Goal: Information Seeking & Learning: Learn about a topic

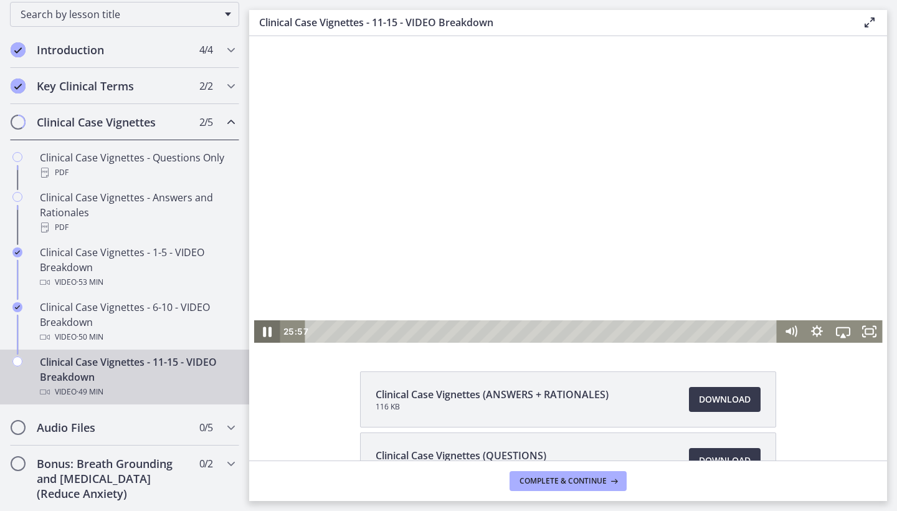
click at [264, 337] on icon "Pause" at bounding box center [266, 331] width 31 height 27
click at [259, 328] on icon "Play Video" at bounding box center [268, 331] width 26 height 22
click at [259, 328] on icon "Pause" at bounding box center [266, 331] width 31 height 27
click at [259, 328] on icon "Play Video" at bounding box center [268, 331] width 26 height 22
click at [259, 328] on icon "Pause" at bounding box center [266, 331] width 31 height 27
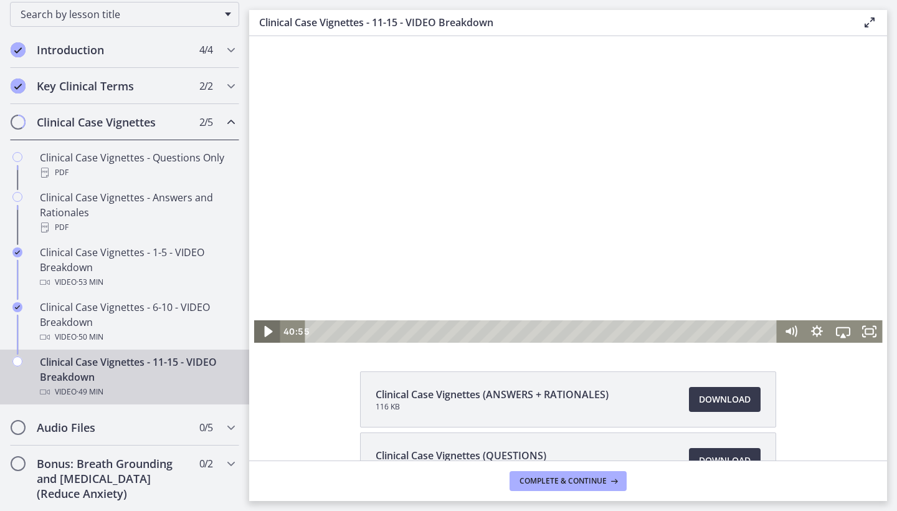
click at [259, 328] on icon "Play Video" at bounding box center [267, 331] width 31 height 27
click at [259, 328] on icon "Pause" at bounding box center [266, 331] width 31 height 27
click at [259, 328] on icon "Play Video" at bounding box center [267, 331] width 31 height 27
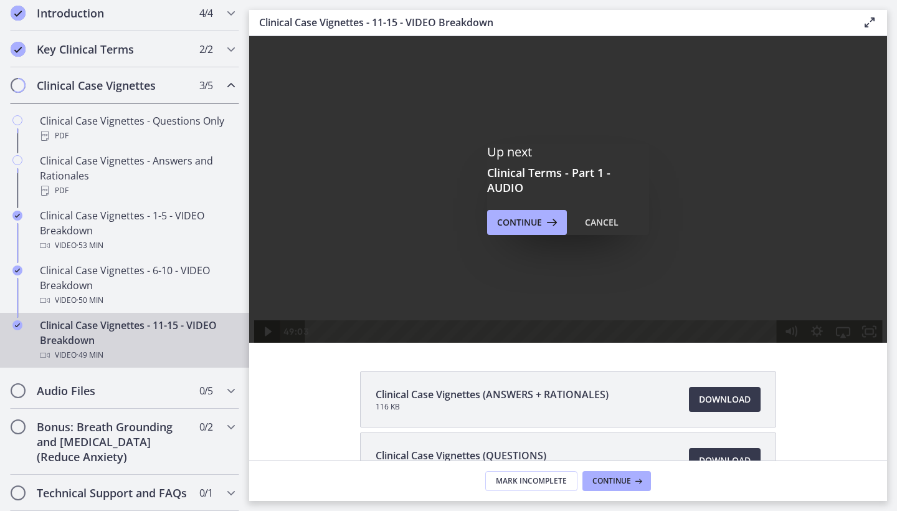
scroll to position [205, 0]
click at [94, 383] on h2 "Audio Files" at bounding box center [113, 390] width 152 height 15
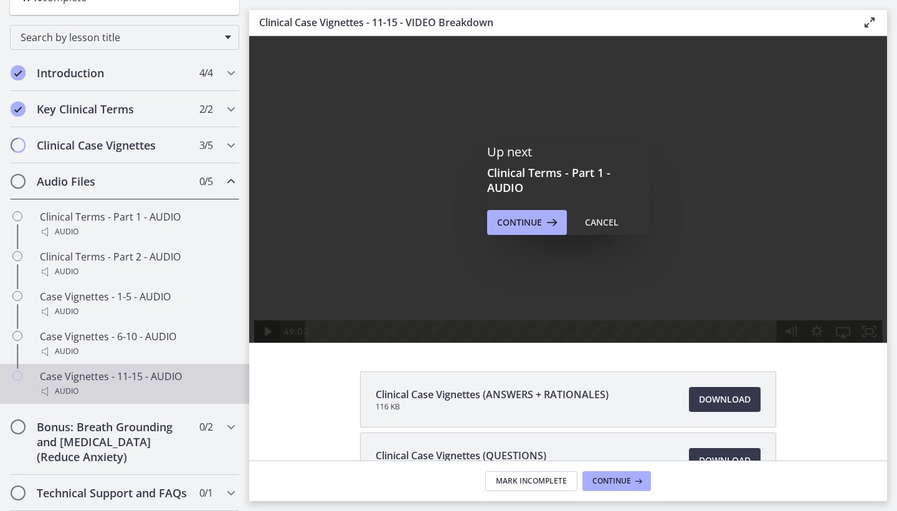
scroll to position [145, 0]
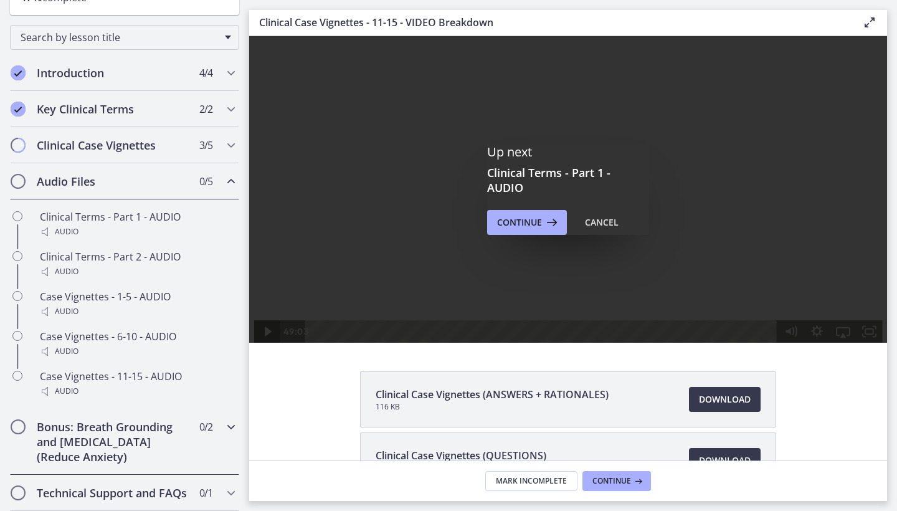
click at [69, 425] on h2 "Bonus: Breath Grounding and [MEDICAL_DATA] (Reduce Anxiety)" at bounding box center [113, 441] width 152 height 45
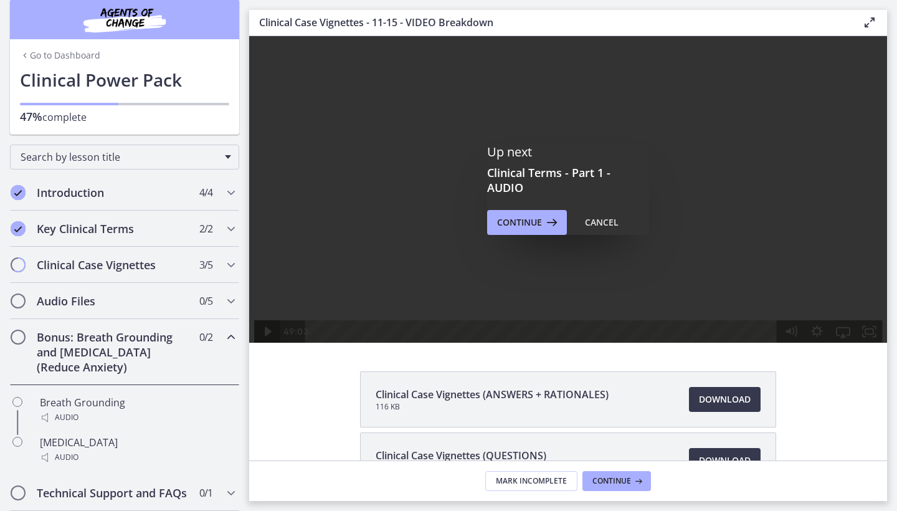
scroll to position [25, 0]
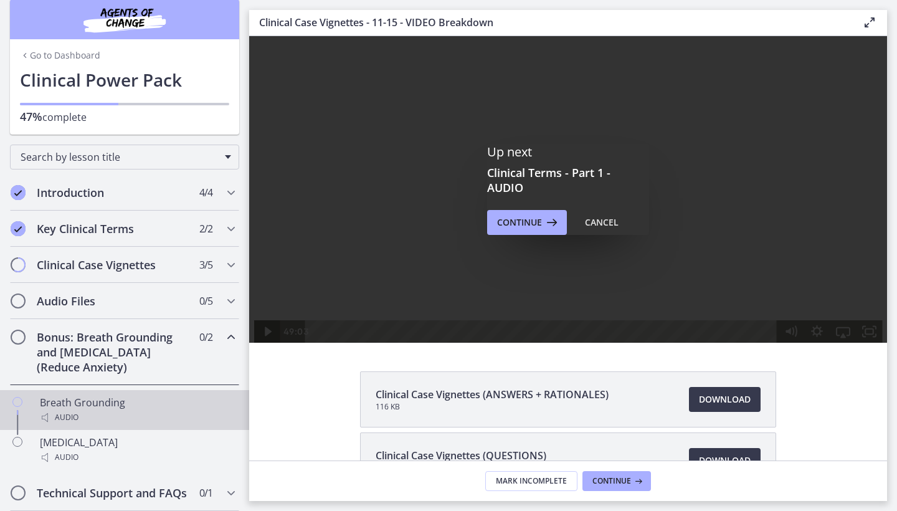
click at [68, 410] on div "Audio" at bounding box center [137, 417] width 194 height 15
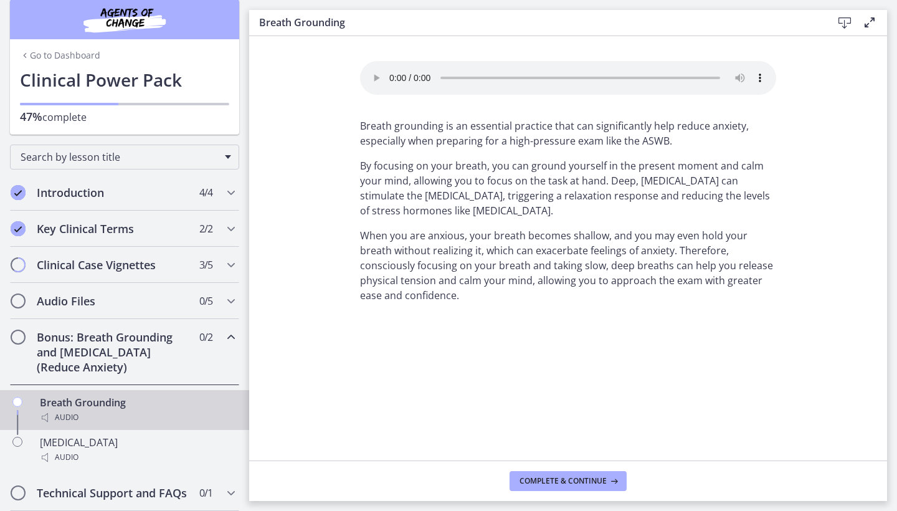
click at [391, 74] on audio "Your browser doesn't support the audio element. Download it here" at bounding box center [568, 78] width 416 height 34
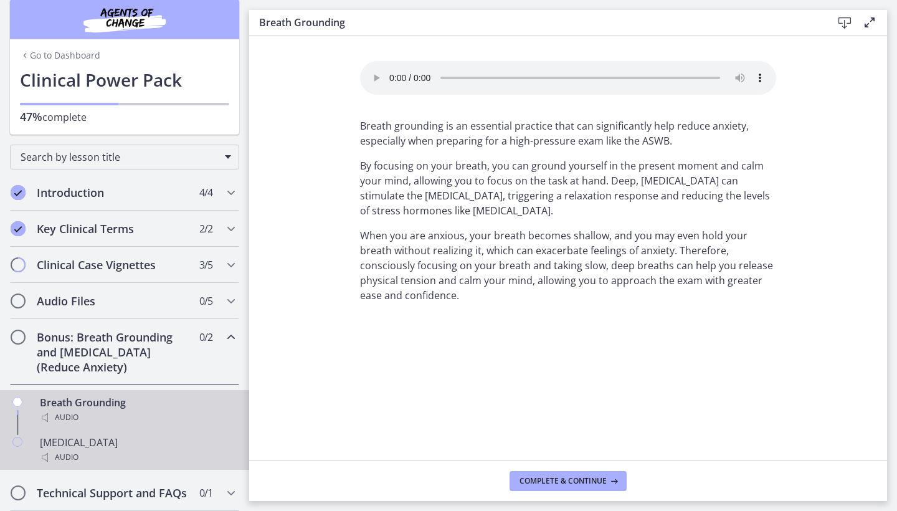
click at [93, 435] on div "Guided Imagery Audio" at bounding box center [137, 450] width 194 height 30
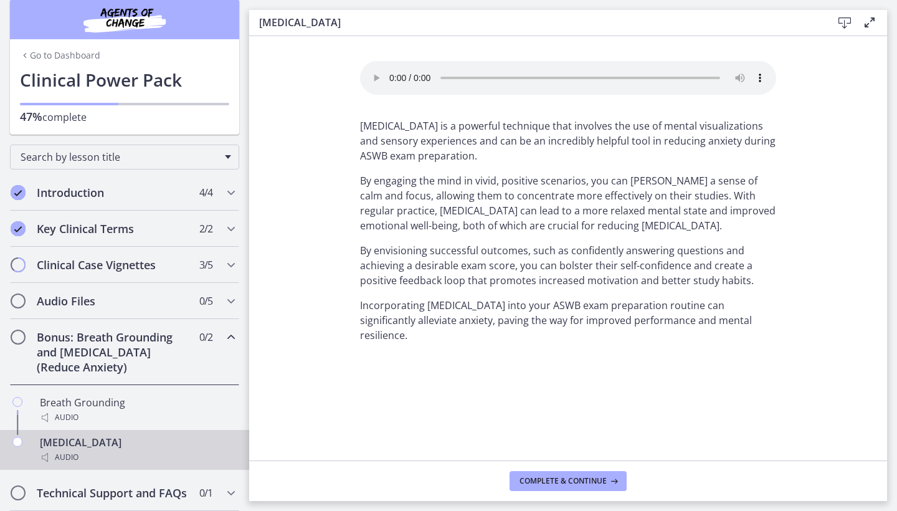
click at [389, 73] on audio "Your browser doesn't support the audio element. Download it here" at bounding box center [568, 78] width 416 height 34
click at [389, 74] on audio "Your browser doesn't support the audio element. Download it here" at bounding box center [568, 78] width 416 height 34
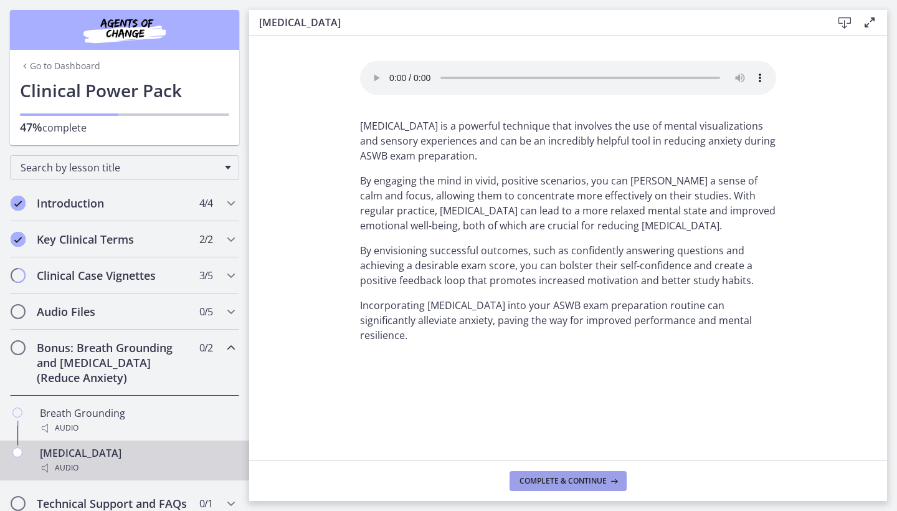
click at [578, 485] on button "Complete & continue" at bounding box center [568, 481] width 117 height 20
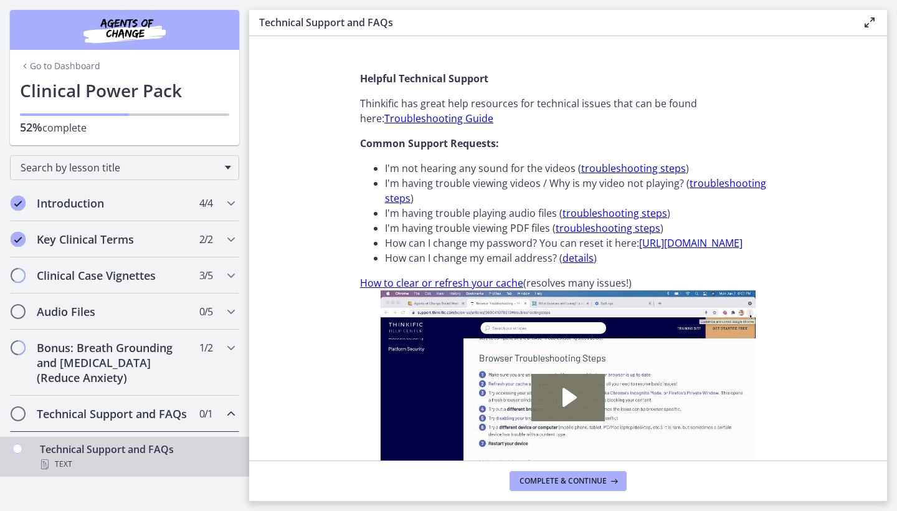
click at [578, 485] on button "Complete & continue" at bounding box center [568, 481] width 117 height 20
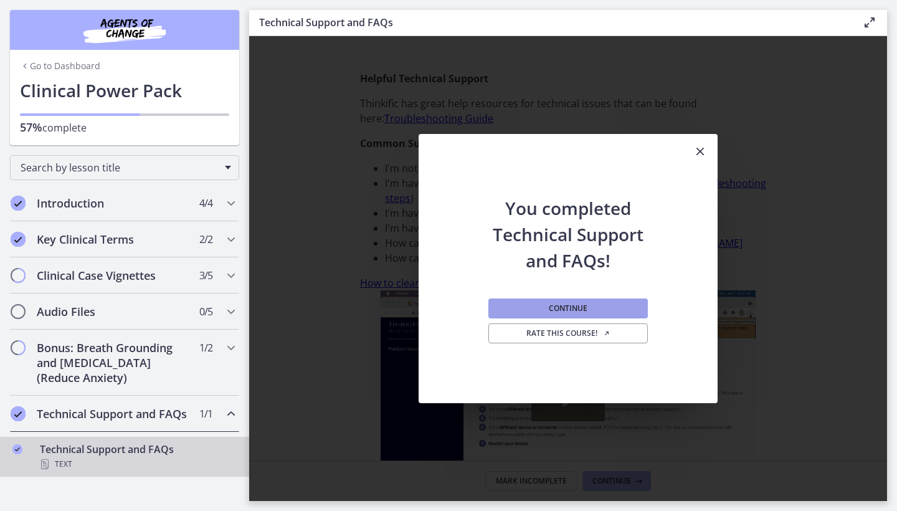
click at [604, 312] on button "Continue" at bounding box center [567, 308] width 159 height 20
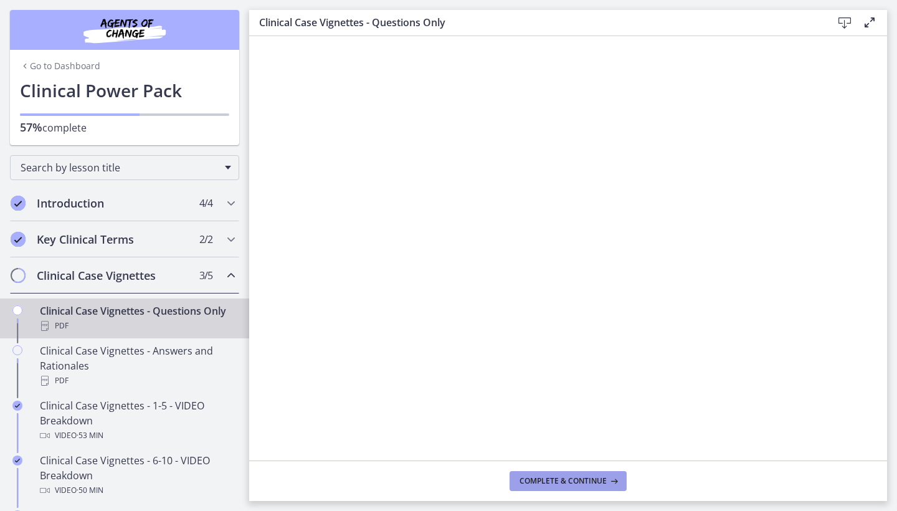
click at [542, 478] on span "Complete & continue" at bounding box center [563, 481] width 87 height 10
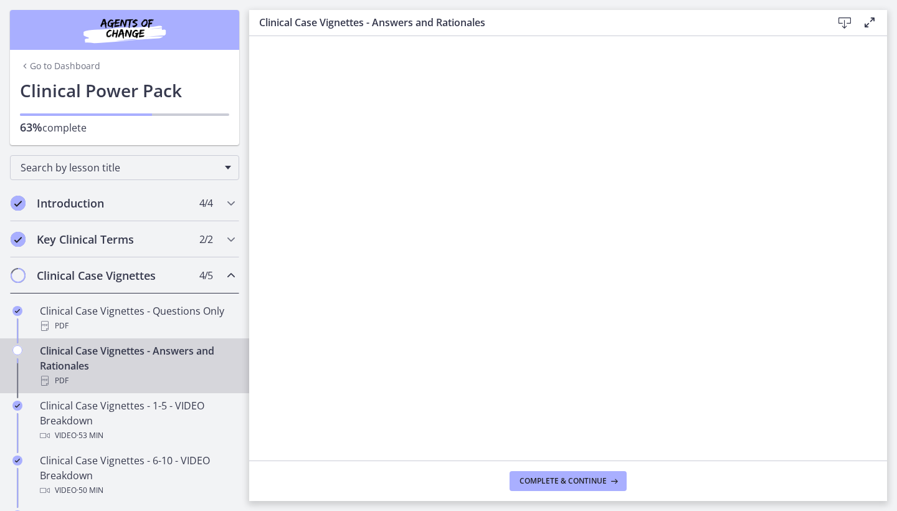
click at [542, 478] on span "Complete & continue" at bounding box center [563, 481] width 87 height 10
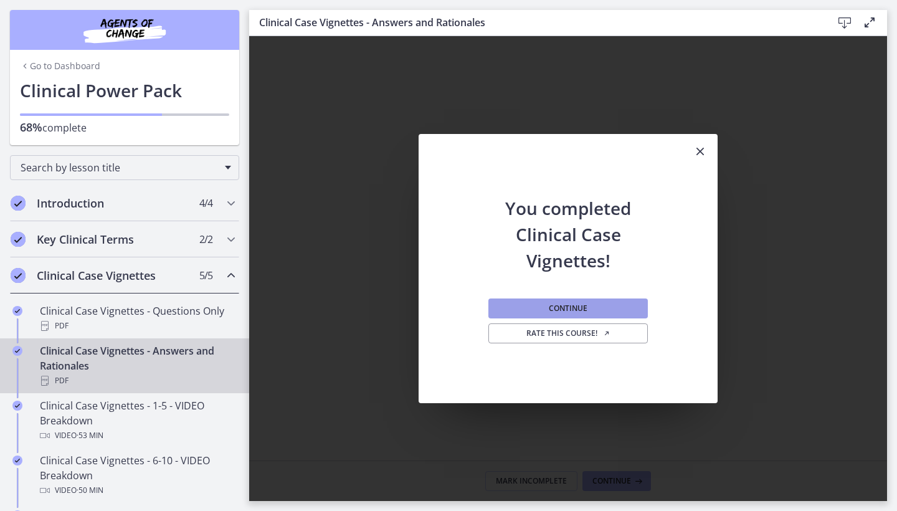
click at [583, 310] on span "Continue" at bounding box center [568, 308] width 39 height 10
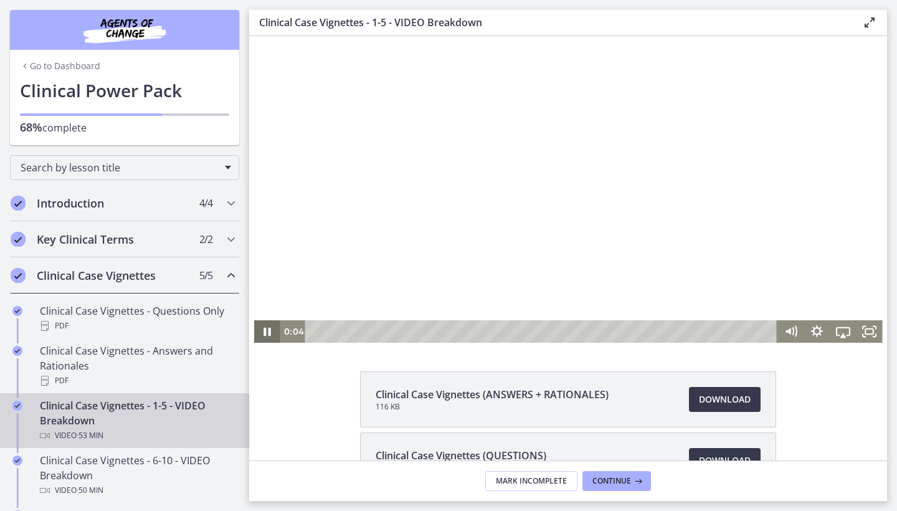
click at [262, 334] on icon "Pause" at bounding box center [267, 331] width 26 height 22
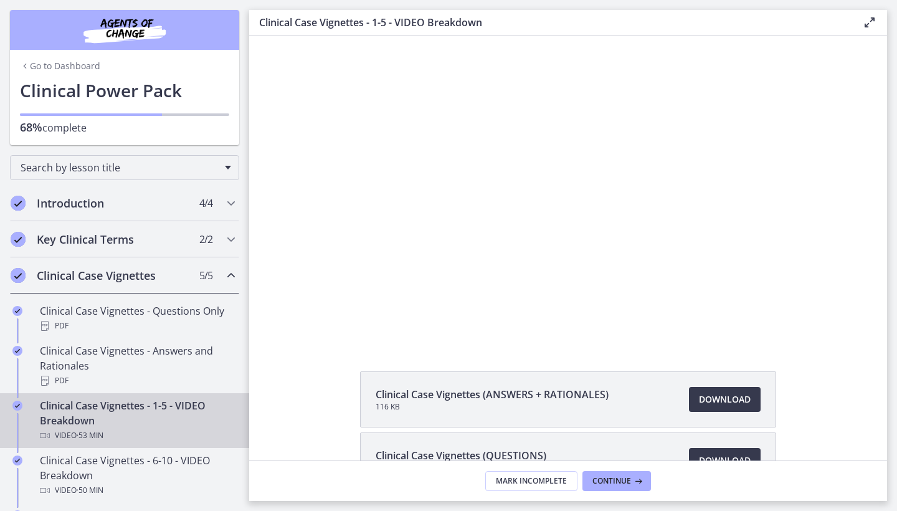
click at [14, 277] on icon "Completed" at bounding box center [18, 275] width 15 height 15
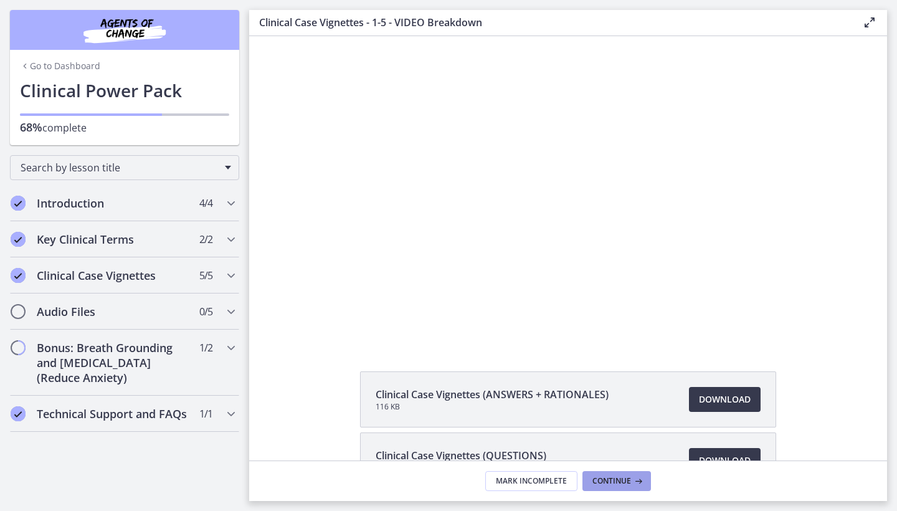
click at [611, 478] on span "Continue" at bounding box center [612, 481] width 39 height 10
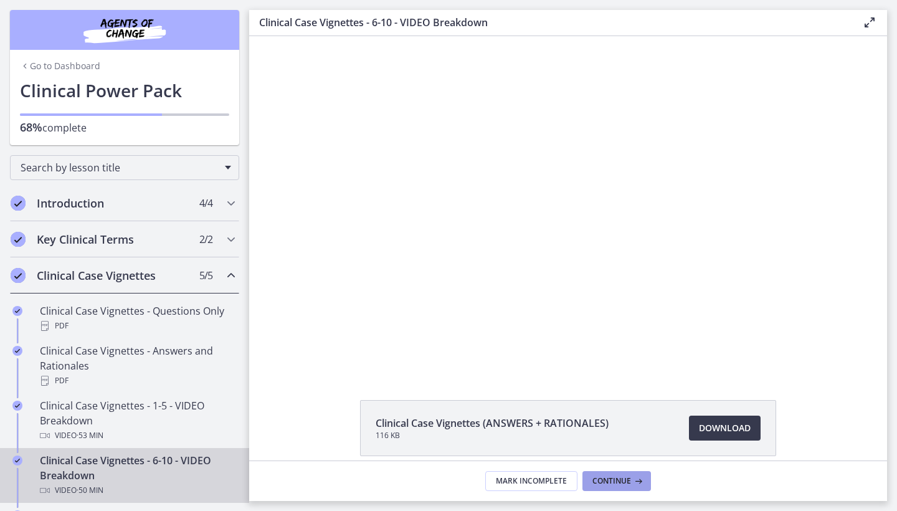
click at [611, 478] on span "Continue" at bounding box center [612, 481] width 39 height 10
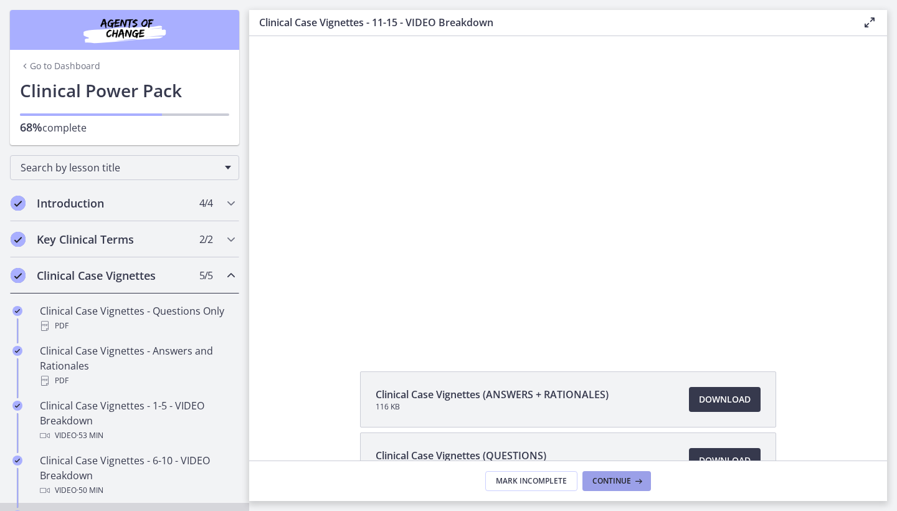
click at [611, 478] on span "Continue" at bounding box center [612, 481] width 39 height 10
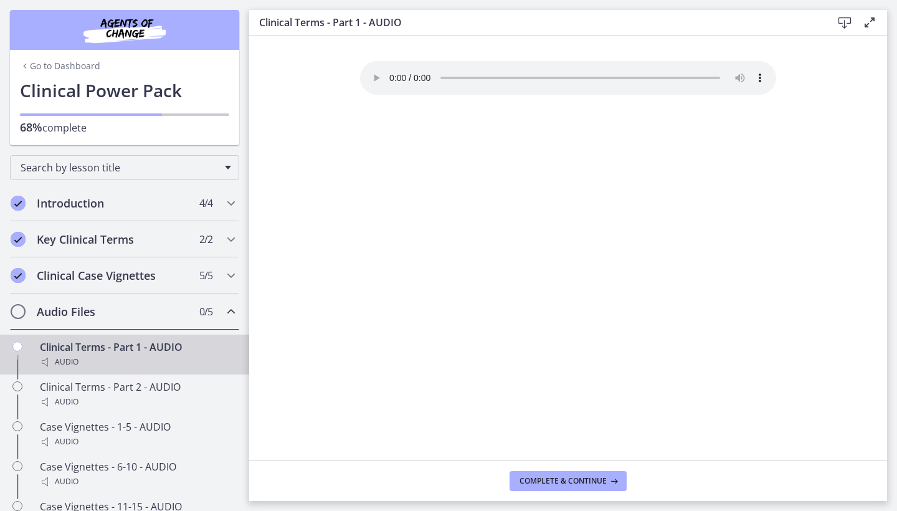
click at [611, 478] on icon at bounding box center [613, 481] width 12 height 10
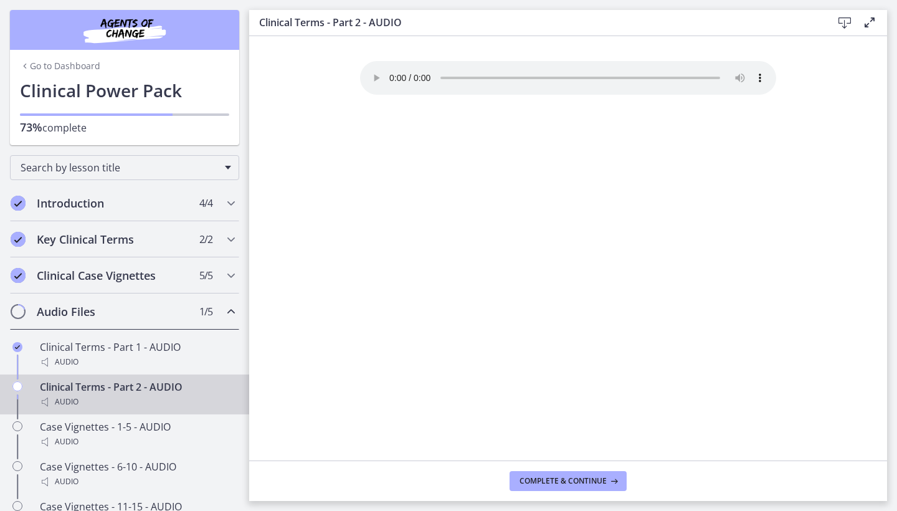
click at [611, 478] on icon at bounding box center [613, 481] width 12 height 10
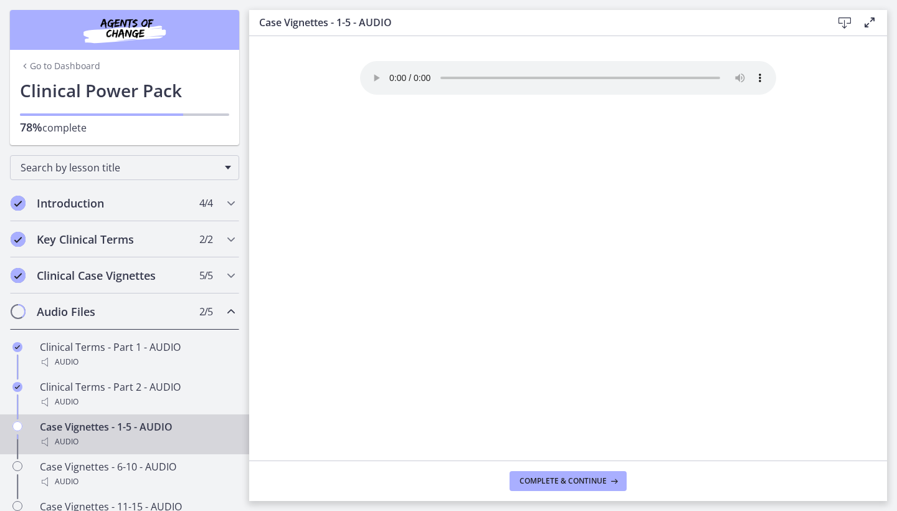
click at [391, 73] on audio "Your browser doesn't support the audio element. Download it here" at bounding box center [568, 78] width 416 height 34
click at [389, 69] on audio "Your browser doesn't support the audio element. Download it here" at bounding box center [568, 78] width 416 height 34
click at [867, 25] on icon at bounding box center [869, 22] width 15 height 15
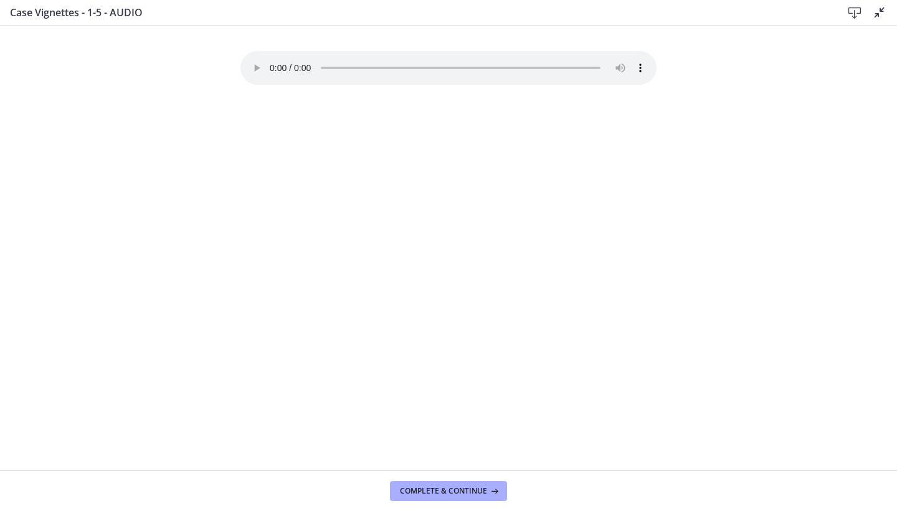
click at [873, 18] on icon at bounding box center [879, 12] width 15 height 15
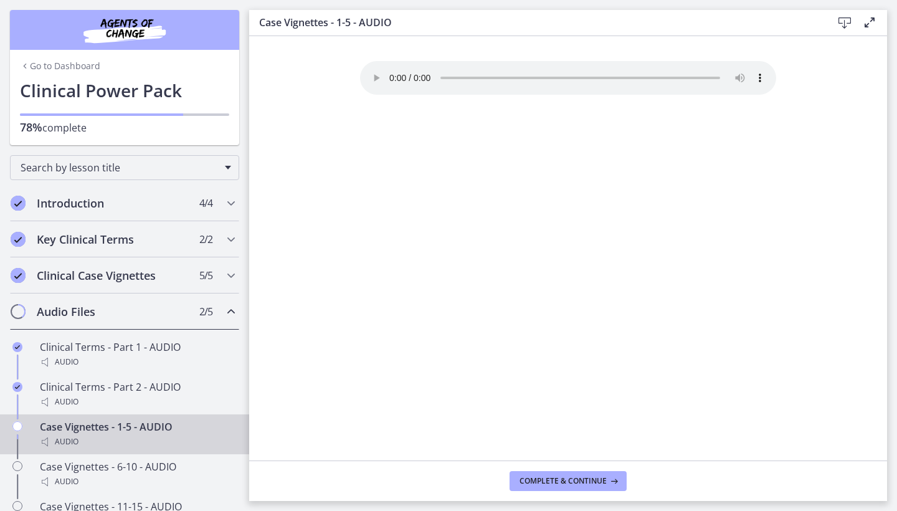
click at [33, 63] on link "Go to Dashboard" at bounding box center [60, 66] width 80 height 12
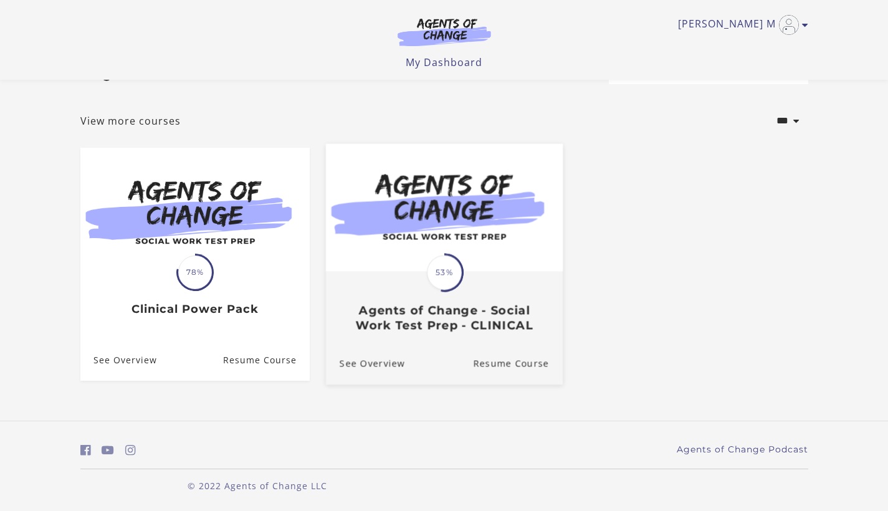
scroll to position [47, 0]
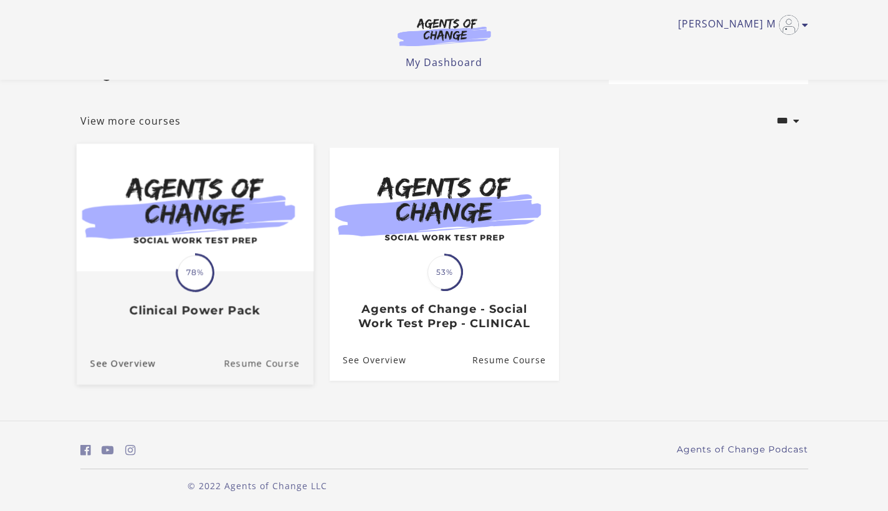
click at [243, 346] on link "Resume Course" at bounding box center [269, 364] width 90 height 42
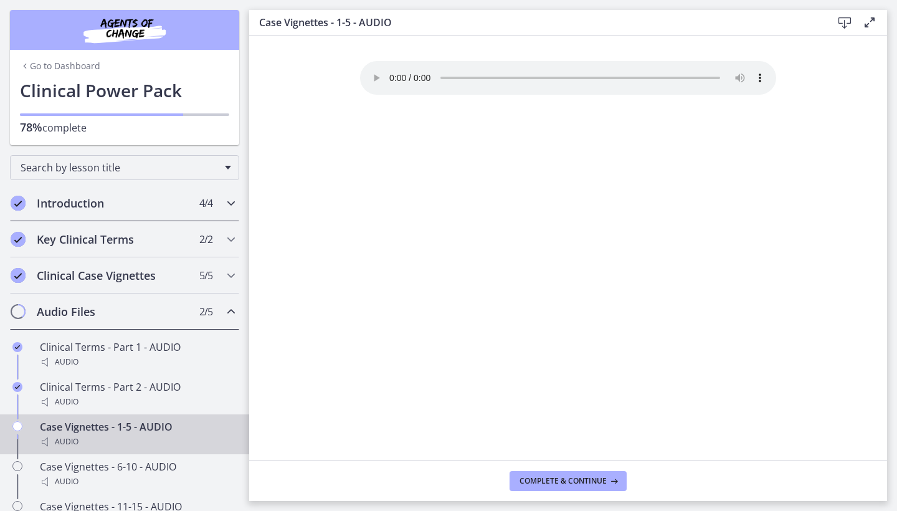
click at [116, 206] on h2 "Introduction" at bounding box center [113, 203] width 152 height 15
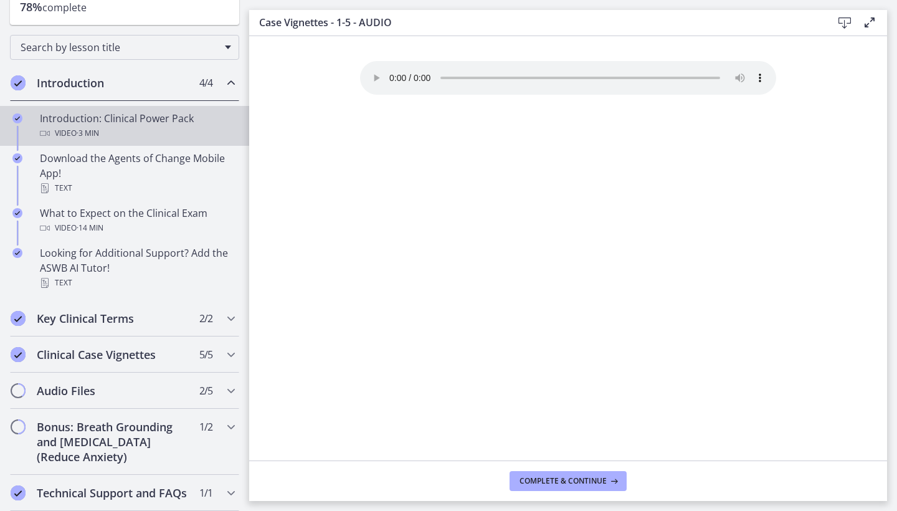
scroll to position [135, 0]
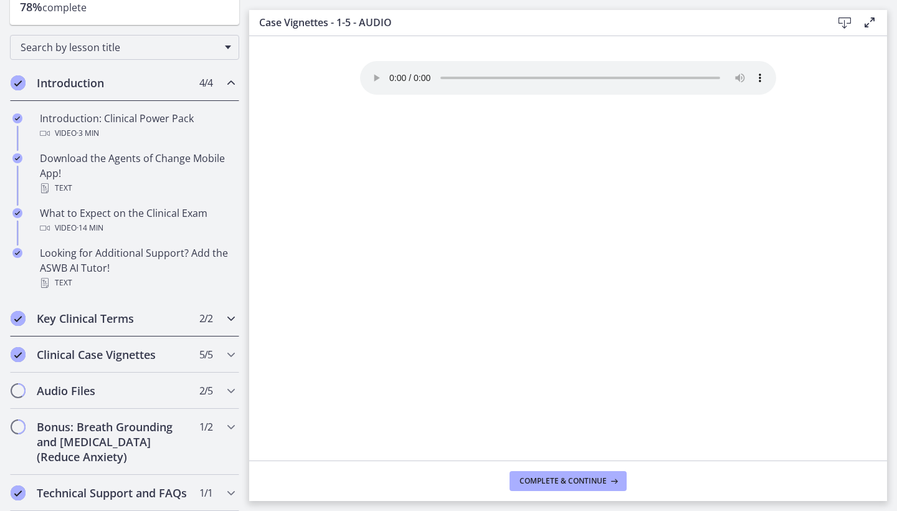
click at [69, 311] on h2 "Key Clinical Terms" at bounding box center [113, 318] width 152 height 15
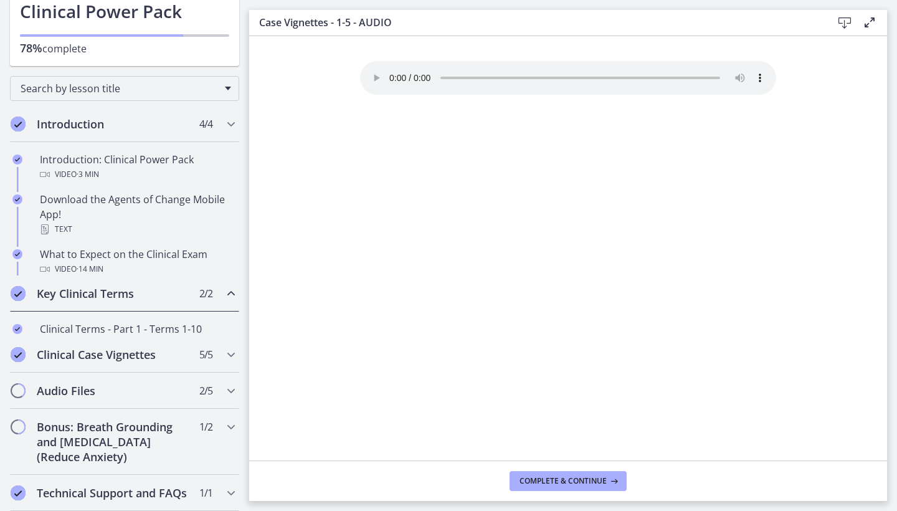
scroll to position [26, 0]
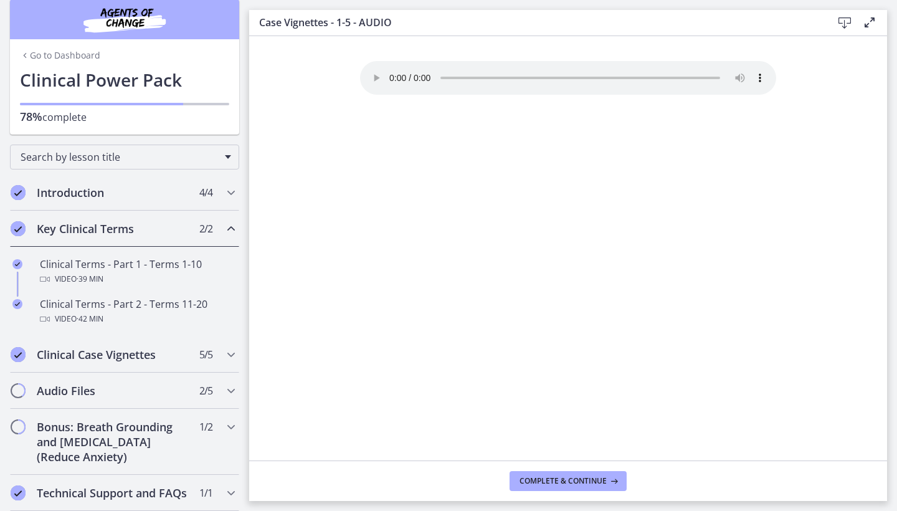
click at [79, 47] on div "Go to Dashboard" at bounding box center [124, 52] width 229 height 27
click at [74, 49] on link "Go to Dashboard" at bounding box center [60, 55] width 80 height 12
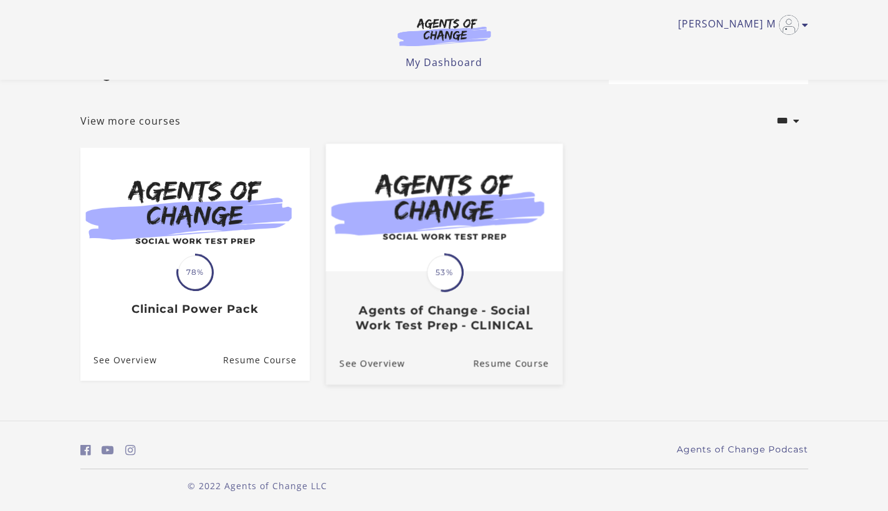
scroll to position [47, 0]
click at [492, 302] on div "Translation missing: en.liquid.partials.dashboard_course_card.progress_descript…" at bounding box center [443, 302] width 237 height 60
